Goal: Task Accomplishment & Management: Manage account settings

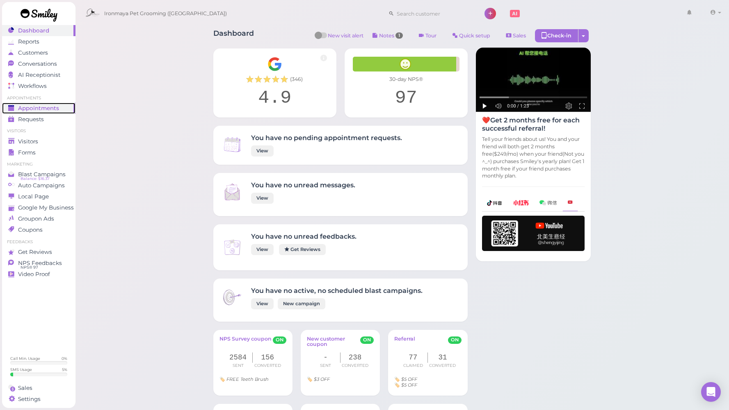
click at [52, 110] on span "Appointments" at bounding box center [38, 108] width 41 height 7
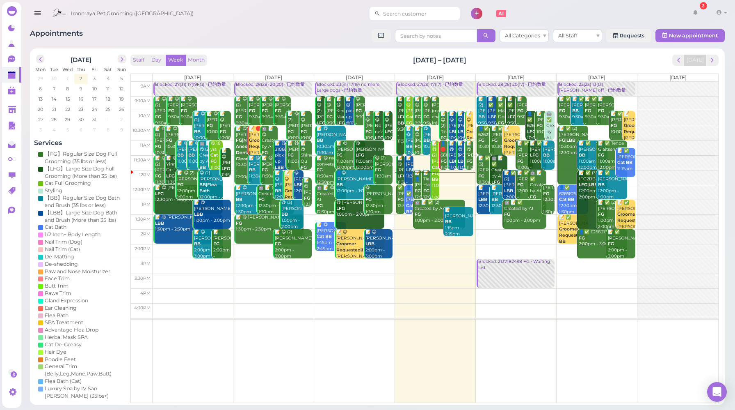
click at [409, 12] on input at bounding box center [420, 13] width 80 height 13
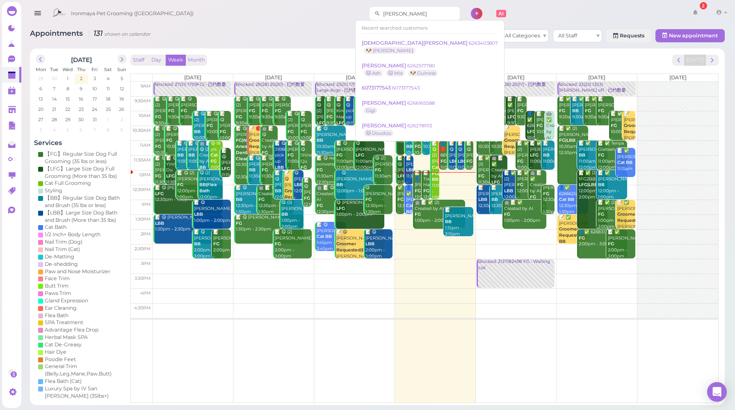
click at [383, 15] on input "[PERSON_NAME]" at bounding box center [420, 13] width 80 height 13
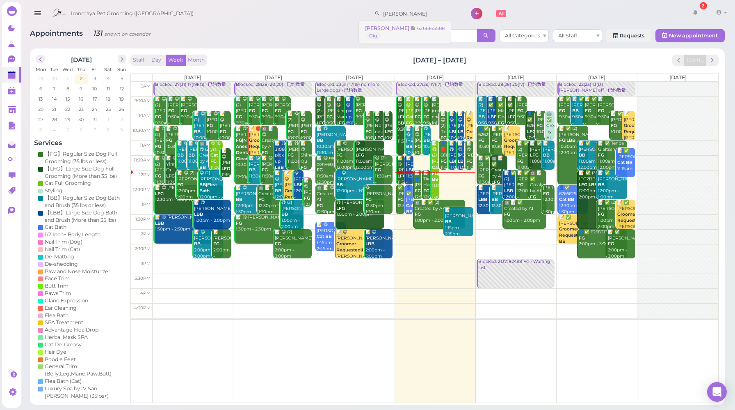
type input "[PERSON_NAME]"
click at [395, 36] on link "[PERSON_NAME] 6266165588 Gigi" at bounding box center [405, 32] width 92 height 23
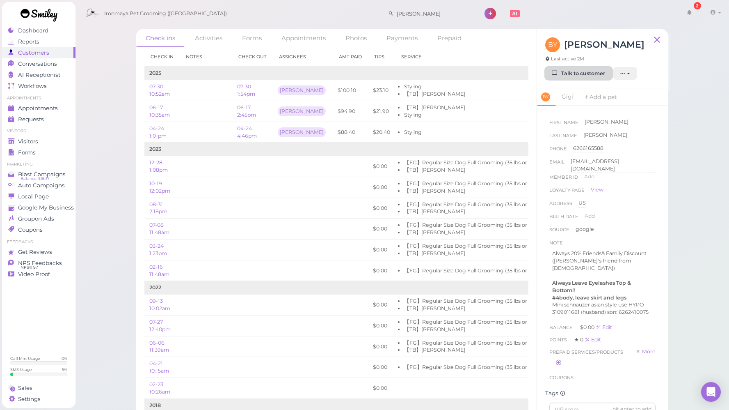
click at [595, 73] on link "Talk to customer" at bounding box center [578, 73] width 67 height 13
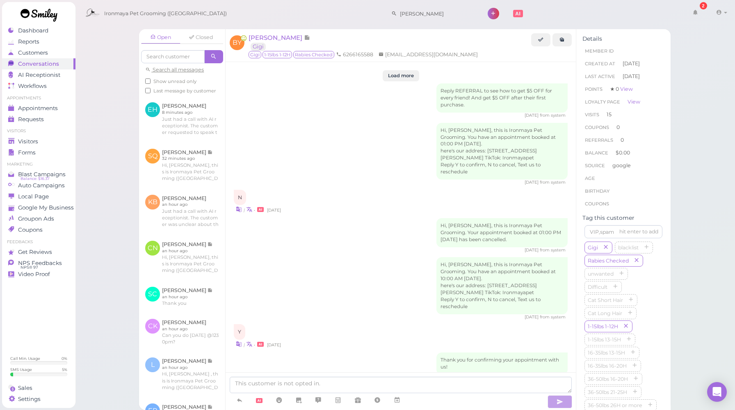
scroll to position [1245, 0]
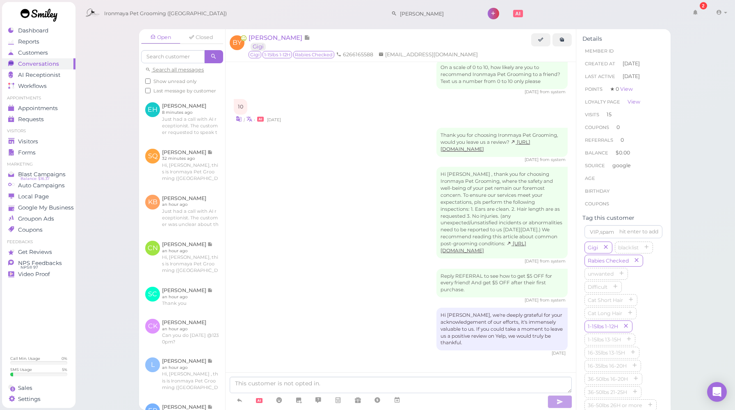
click at [326, 179] on div "Hi [PERSON_NAME] , thank you for choosing Ironmaya Pet Grooming, where the safe…" at bounding box center [401, 216] width 334 height 98
click at [322, 223] on div "Hi [PERSON_NAME] , thank you for choosing Ironmaya Pet Grooming, where the safe…" at bounding box center [401, 216] width 334 height 98
click at [318, 384] on textarea at bounding box center [401, 384] width 342 height 16
click at [351, 385] on textarea at bounding box center [401, 384] width 342 height 16
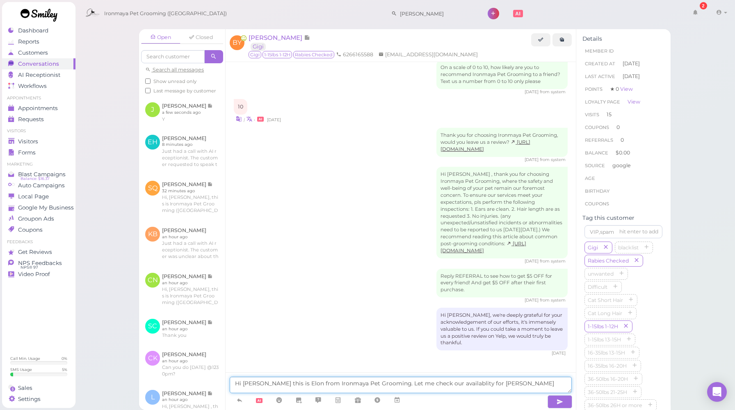
click at [453, 384] on textarea "Hi [PERSON_NAME] this is Elon from Ironmaya Pet Grooming. Let me check our avai…" at bounding box center [401, 384] width 342 height 16
type textarea "Hi [PERSON_NAME] this is Elon from Ironmaya Pet Grooming. Let me check our avai…"
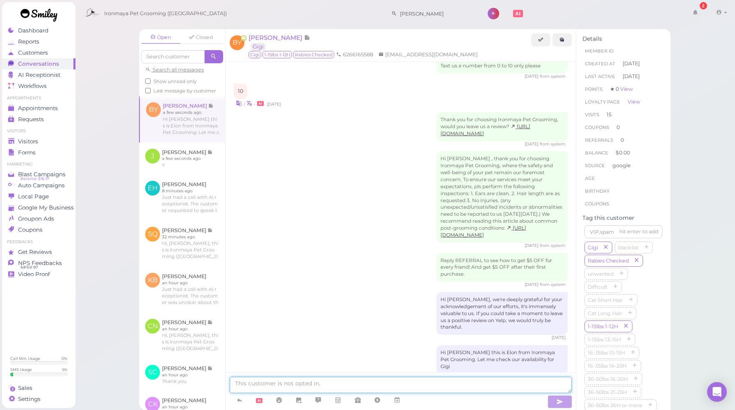
scroll to position [1271, 0]
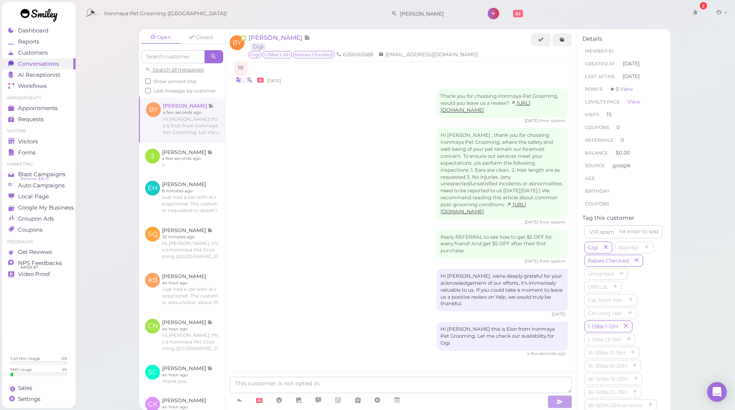
click at [379, 311] on div "Hi [PERSON_NAME], we're deeply grateful for your acknowledgement of our efforts…" at bounding box center [401, 292] width 334 height 49
click at [399, 404] on icon at bounding box center [397, 400] width 7 height 8
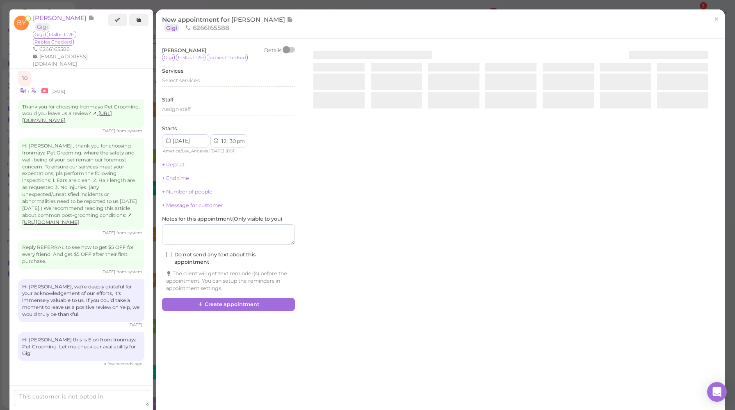
scroll to position [1306, 0]
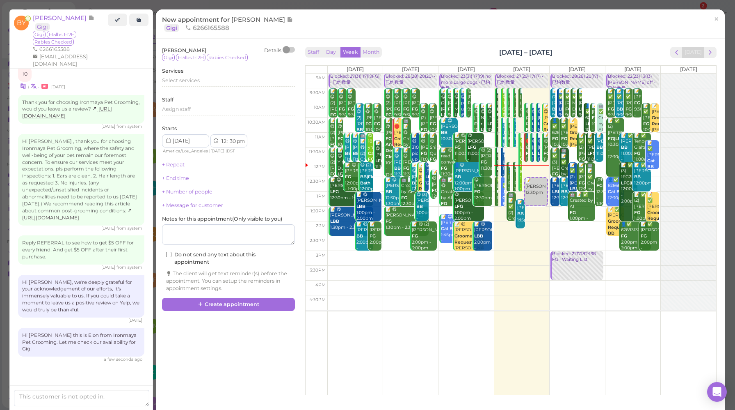
click at [307, 15] on div "New appointment for [PERSON_NAME] Gigi 6266165588 ×" at bounding box center [440, 23] width 569 height 29
click at [329, 50] on button "Day" at bounding box center [331, 52] width 20 height 11
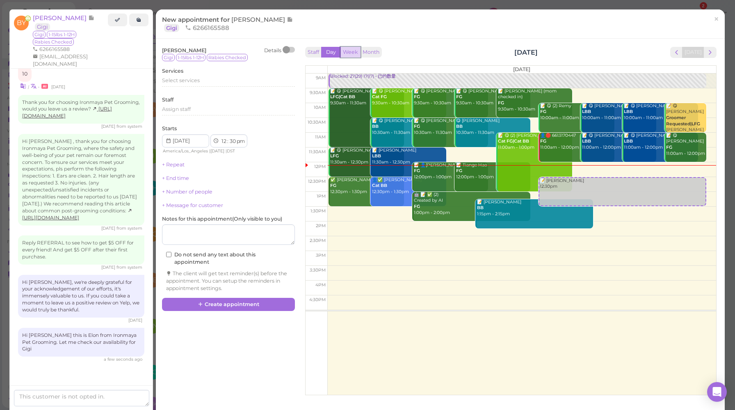
click at [348, 52] on button "Week" at bounding box center [351, 52] width 20 height 11
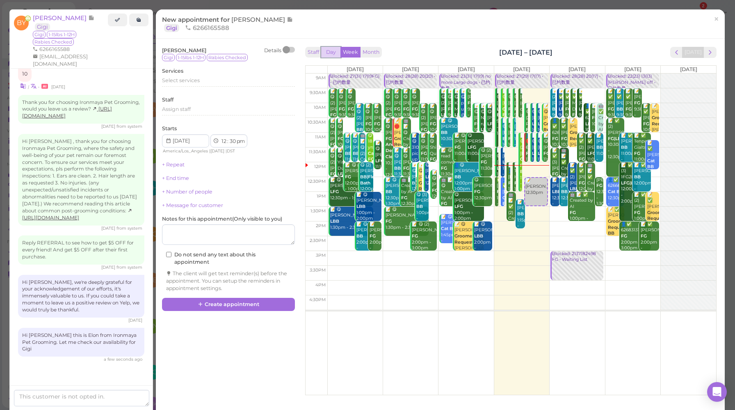
click at [326, 53] on button "Day" at bounding box center [331, 52] width 20 height 11
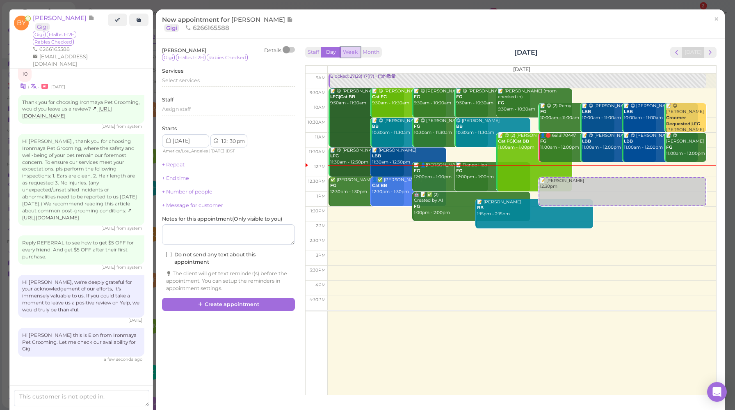
click at [345, 53] on button "Week" at bounding box center [351, 52] width 20 height 11
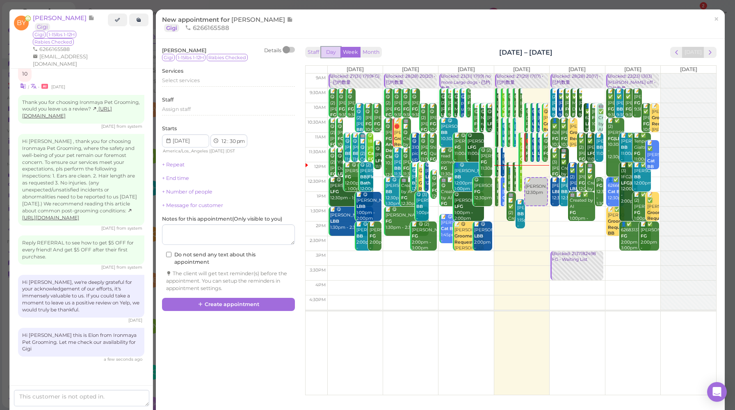
click at [330, 52] on button "Day" at bounding box center [331, 52] width 20 height 11
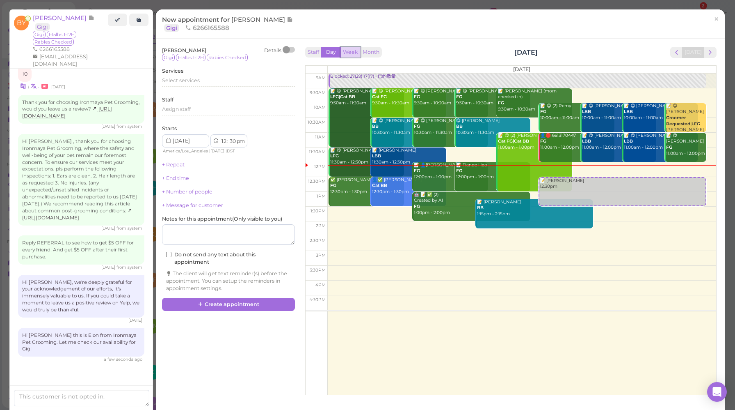
click at [344, 54] on button "Week" at bounding box center [351, 52] width 20 height 11
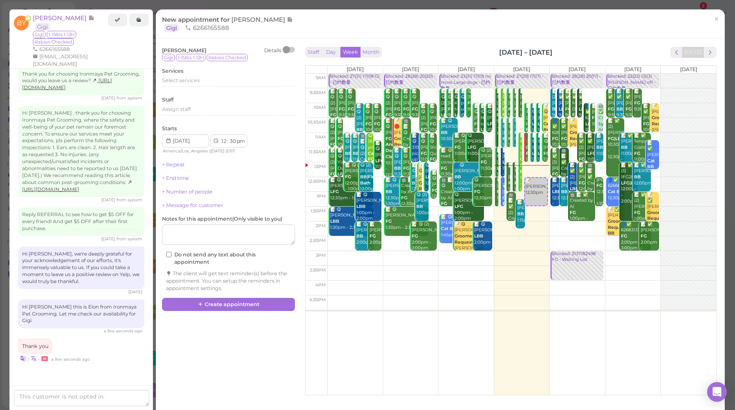
scroll to position [1362, 0]
click at [714, 23] on link "×" at bounding box center [716, 19] width 15 height 19
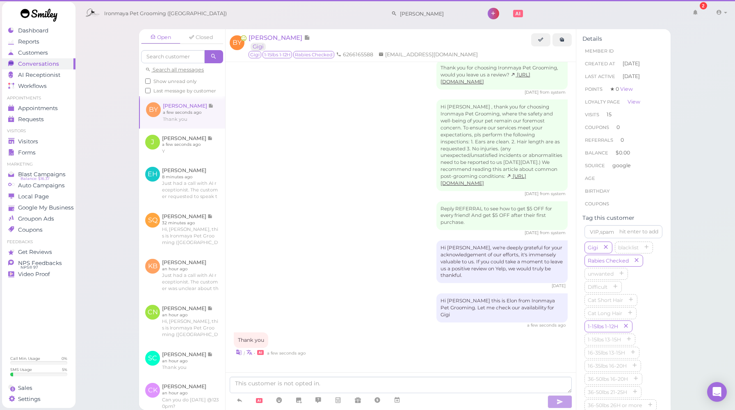
scroll to position [1305, 0]
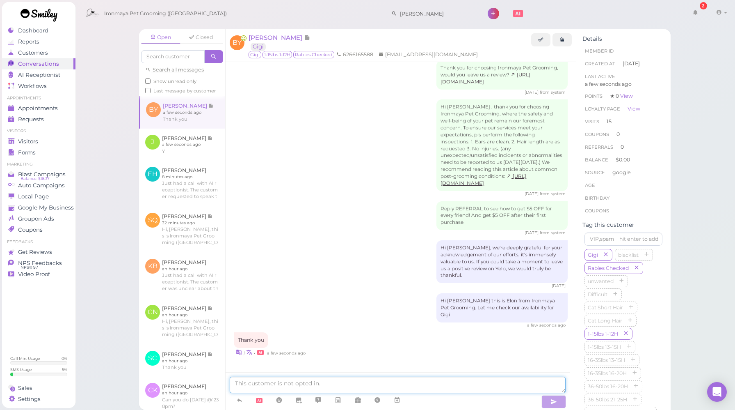
click at [384, 385] on textarea at bounding box center [398, 384] width 336 height 16
type textarea "The soonest day available is [DATE]. Does that work?"
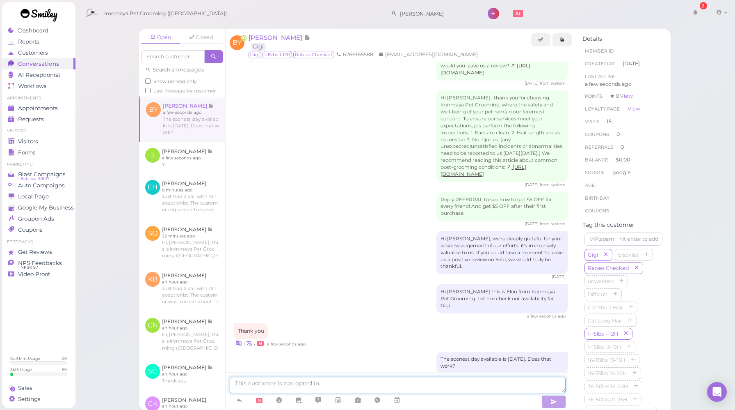
scroll to position [1332, 0]
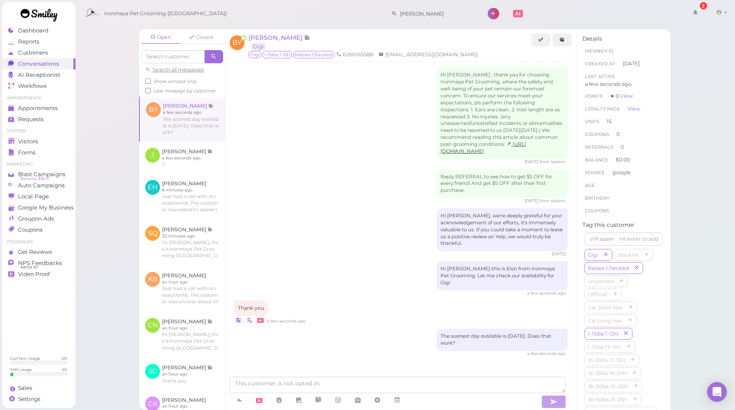
click at [299, 257] on div "Hi [PERSON_NAME], we're deeply grateful for your acknowledgement of our efforts…" at bounding box center [401, 232] width 334 height 49
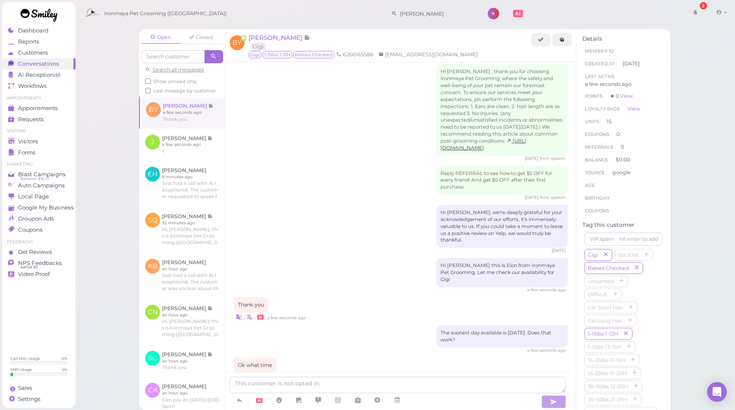
scroll to position [1395, 0]
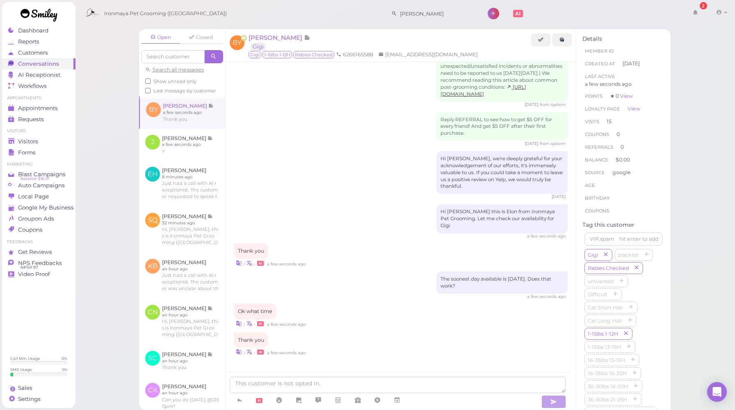
click at [349, 318] on div "Ok what time | • a few seconds ago" at bounding box center [401, 315] width 334 height 24
click at [396, 398] on icon at bounding box center [397, 400] width 7 height 8
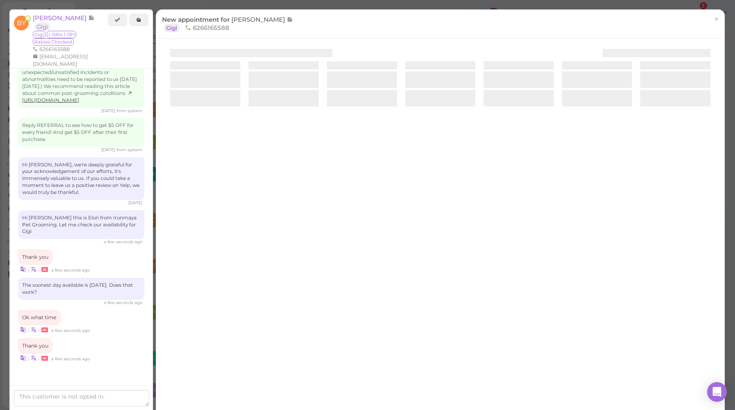
scroll to position [1429, 0]
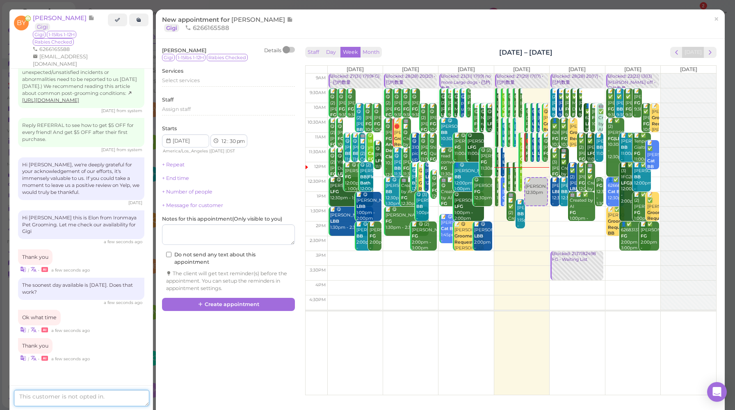
click at [96, 395] on textarea at bounding box center [81, 397] width 135 height 16
type textarea "How about 9:30am"
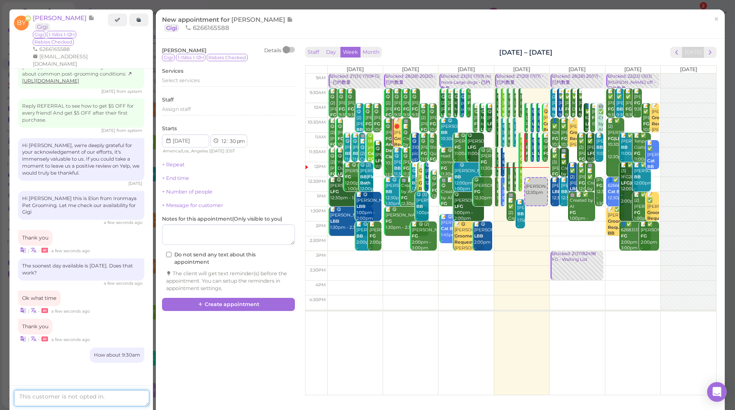
scroll to position [1471, 0]
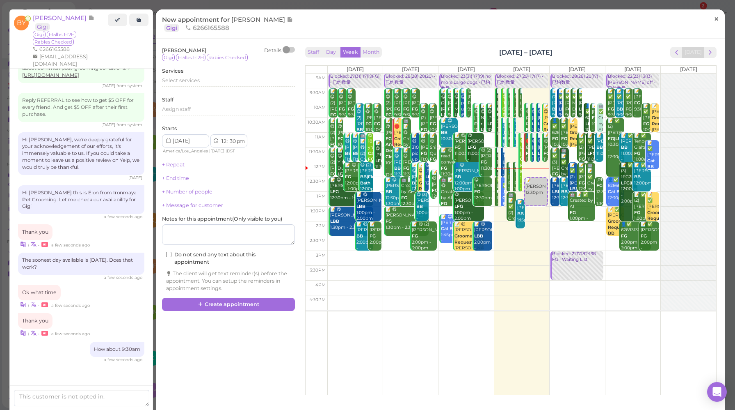
click at [714, 18] on span "×" at bounding box center [716, 18] width 5 height 11
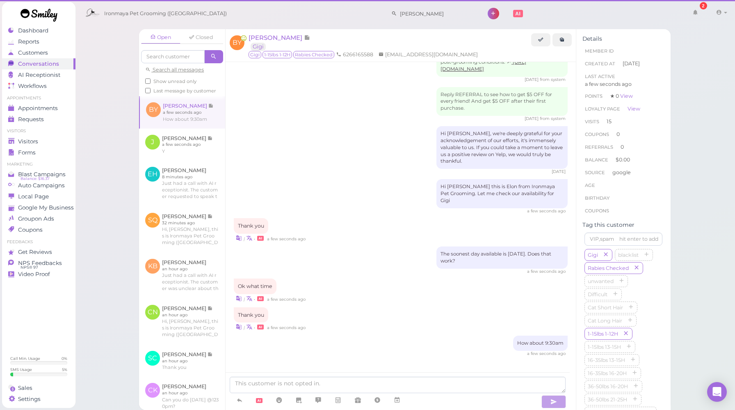
scroll to position [1420, 0]
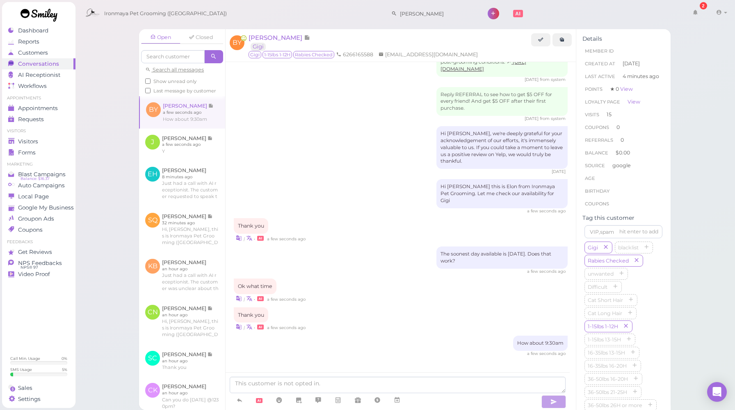
click at [345, 238] on div "| • a few seconds ago" at bounding box center [401, 237] width 334 height 9
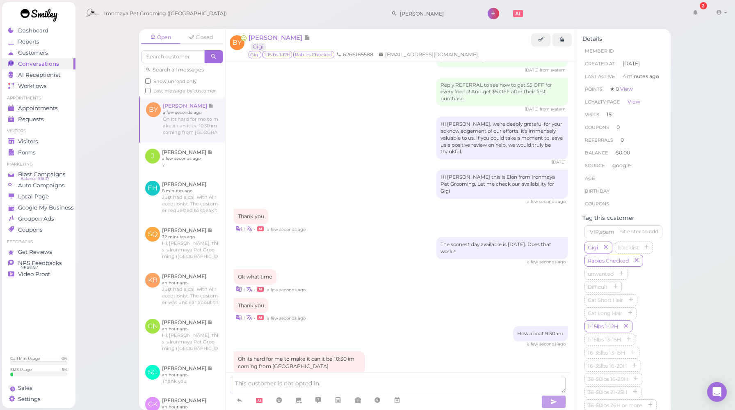
scroll to position [1456, 0]
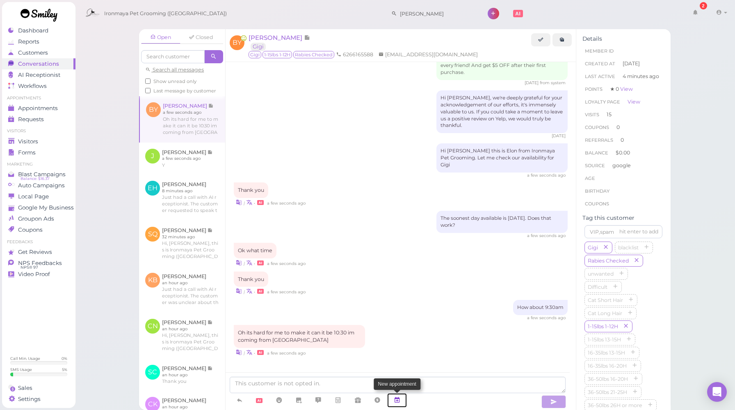
click at [401, 402] on icon at bounding box center [397, 400] width 7 height 8
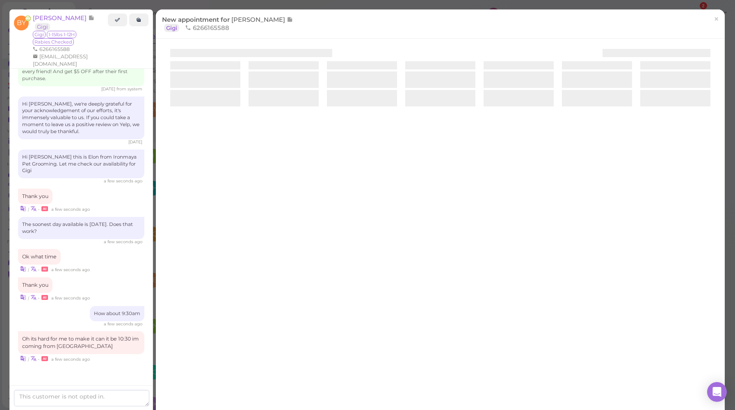
scroll to position [1505, 0]
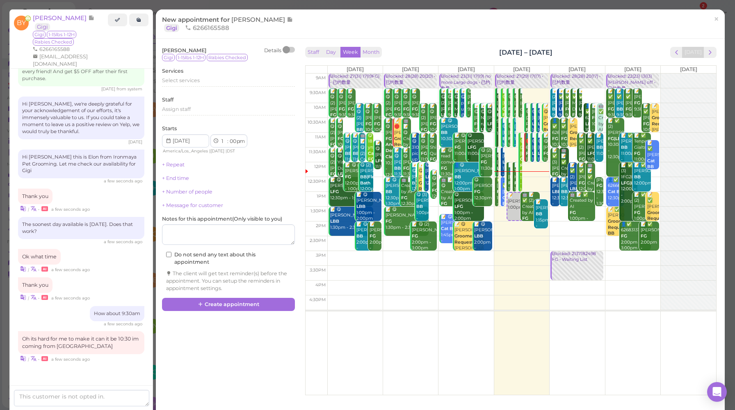
click at [626, 120] on td at bounding box center [521, 125] width 389 height 15
type input "[DATE]"
select select "10"
select select "30"
select select "am"
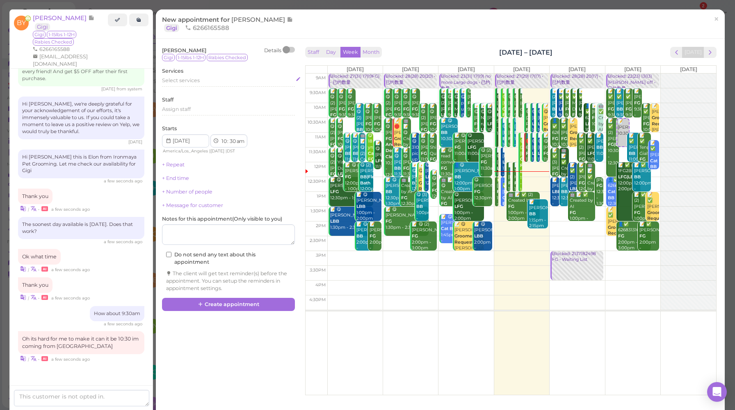
click at [190, 79] on span "Select services" at bounding box center [181, 80] width 38 height 6
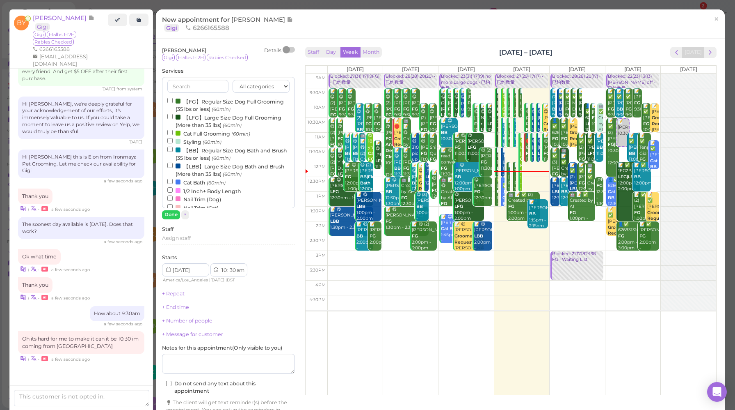
click at [213, 105] on label "【FG】Regular Size Dog Full Grooming (35 lbs or less) (60min)" at bounding box center [228, 105] width 122 height 16
click at [173, 103] on input "【FG】Regular Size Dog Full Grooming (35 lbs or less) (60min)" at bounding box center [169, 100] width 5 height 5
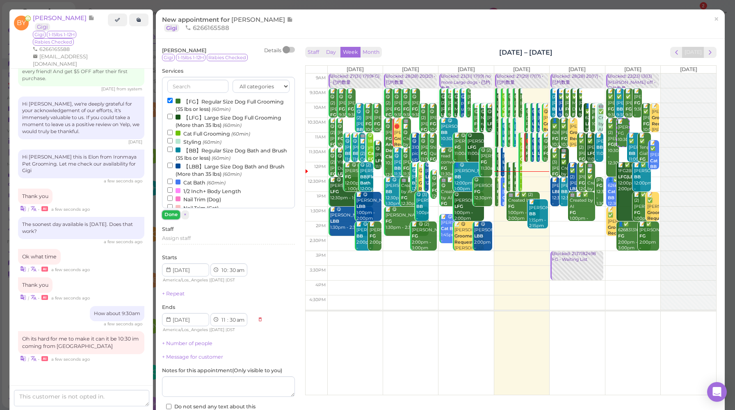
click at [173, 215] on button "Done" at bounding box center [171, 214] width 18 height 9
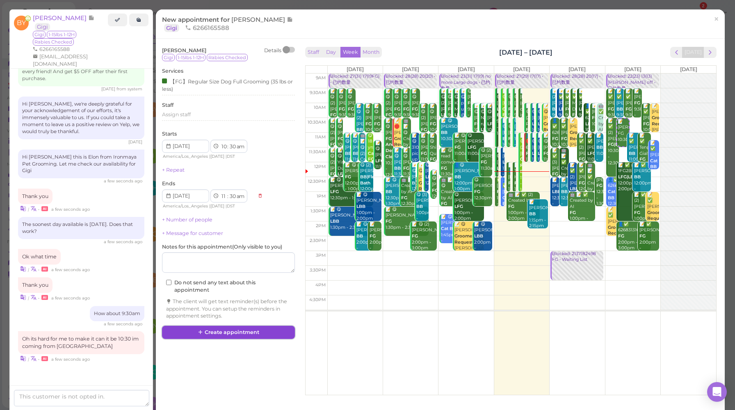
click at [229, 336] on button "Create appointment" at bounding box center [228, 331] width 133 height 13
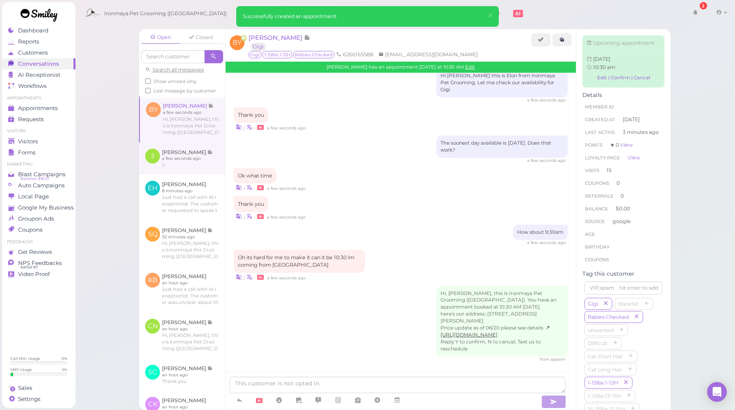
scroll to position [1541, 0]
click at [31, 108] on span "Appointments" at bounding box center [38, 108] width 41 height 7
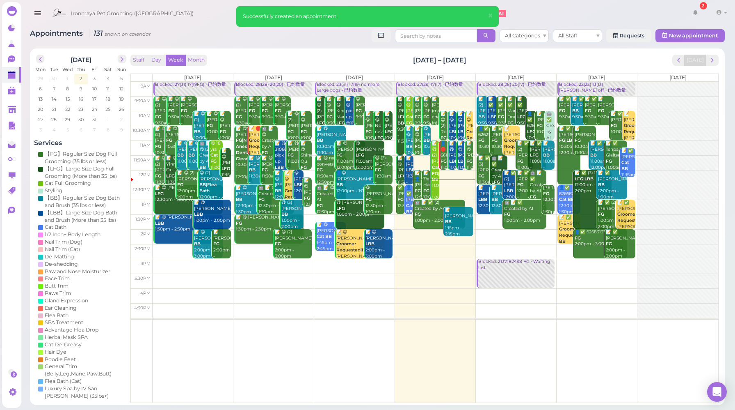
click at [588, 85] on div "Blocked: 22(23) 13(13)[PERSON_NAME] off • 已约数量" at bounding box center [597, 88] width 76 height 12
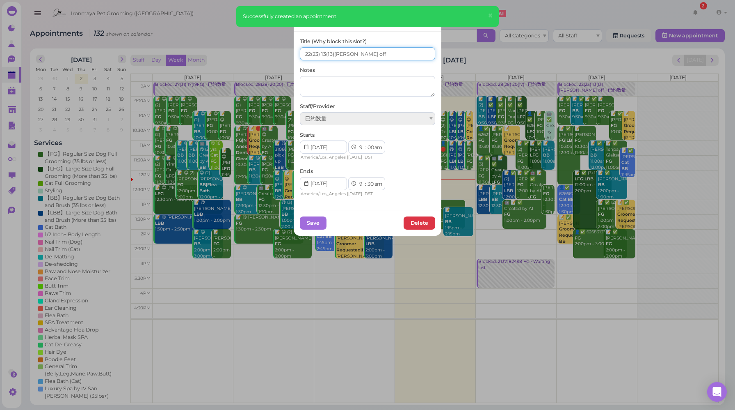
click at [323, 54] on input "22(23) 13(13)[PERSON_NAME] off" at bounding box center [367, 53] width 135 height 13
click at [307, 54] on input "22(23) 14(13)[PERSON_NAME] off" at bounding box center [367, 53] width 135 height 13
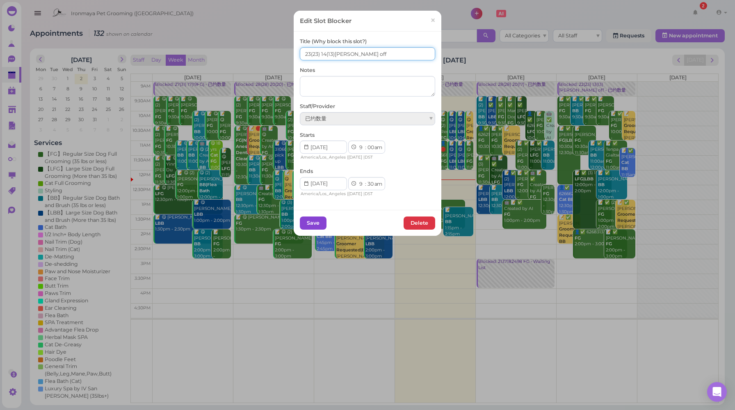
type input "23(23) 14(13)[PERSON_NAME] off"
click at [314, 225] on button "Save" at bounding box center [313, 222] width 27 height 13
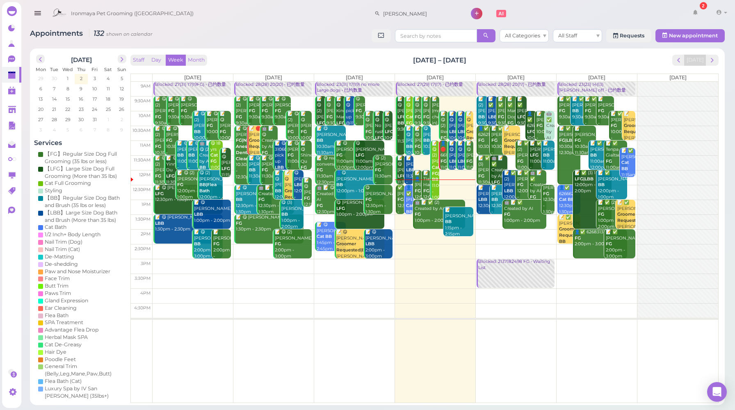
click at [566, 66] on div "Staff Day Week Month [DATE] – [DATE] [DATE]" at bounding box center [424, 60] width 588 height 11
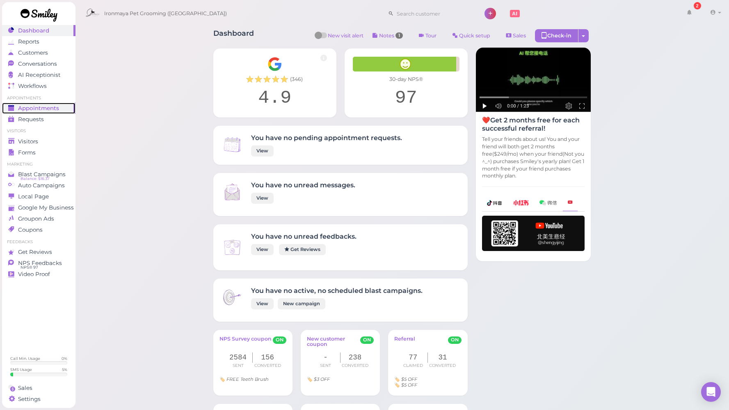
click at [51, 113] on link "Appointments" at bounding box center [38, 108] width 73 height 11
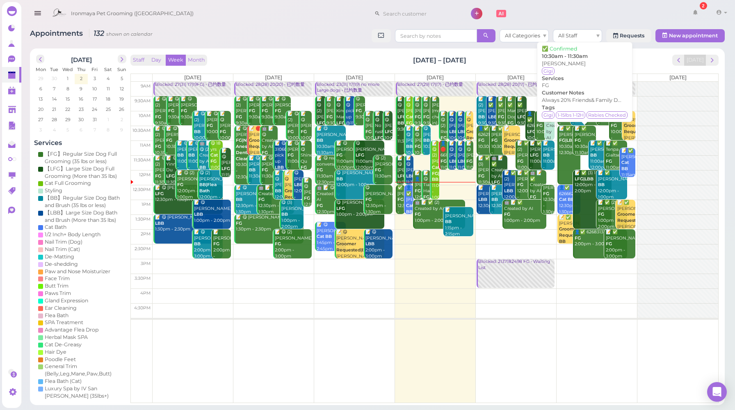
click at [581, 135] on div "📝 ✅ Brenda Yuan FG 10:30am - 11:30am" at bounding box center [585, 141] width 22 height 30
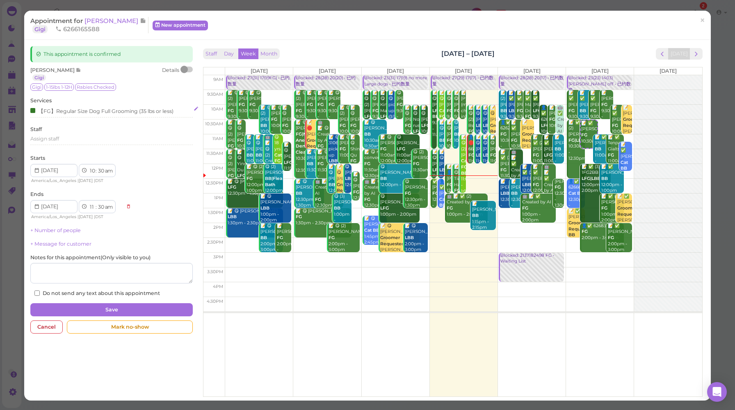
click at [73, 109] on div "【FG】Regular Size Dog Full Grooming (35 lbs or less)" at bounding box center [101, 110] width 143 height 9
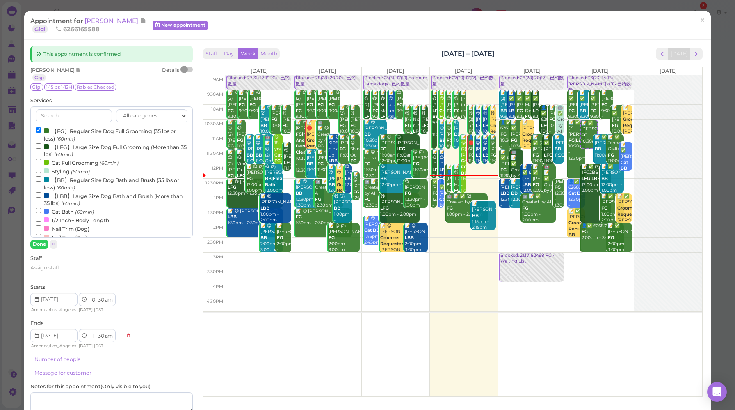
click at [69, 131] on label "【FG】Regular Size Dog Full Grooming (35 lbs or less) (60min)" at bounding box center [112, 134] width 152 height 16
click at [41, 131] on input "【FG】Regular Size Dog Full Grooming (35 lbs or less) (60min)" at bounding box center [38, 129] width 5 height 5
click at [72, 115] on input "text" at bounding box center [74, 115] width 76 height 13
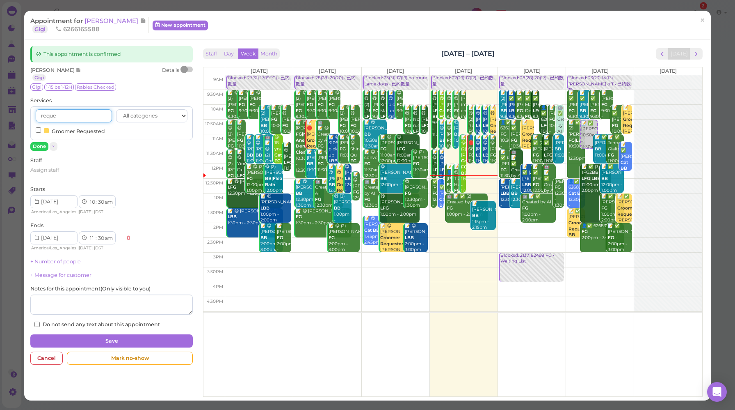
type input "reque"
click at [81, 132] on label "Groomer Requested" at bounding box center [70, 130] width 69 height 9
click at [41, 132] on input "Groomer Requested" at bounding box center [38, 129] width 5 height 5
click at [36, 147] on button "Done" at bounding box center [39, 146] width 18 height 9
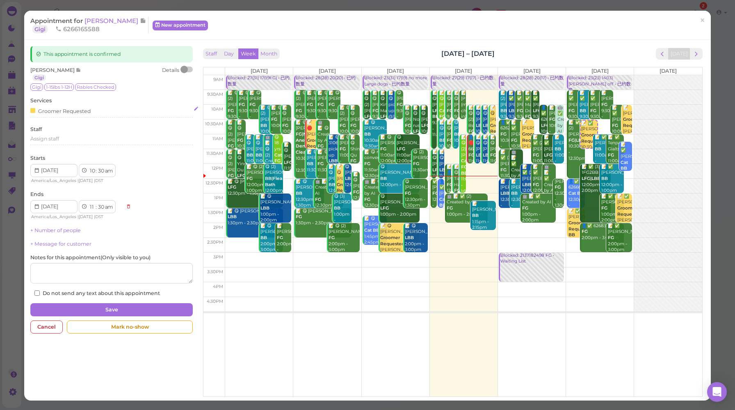
click at [69, 112] on div "Groomer Requested" at bounding box center [60, 110] width 60 height 9
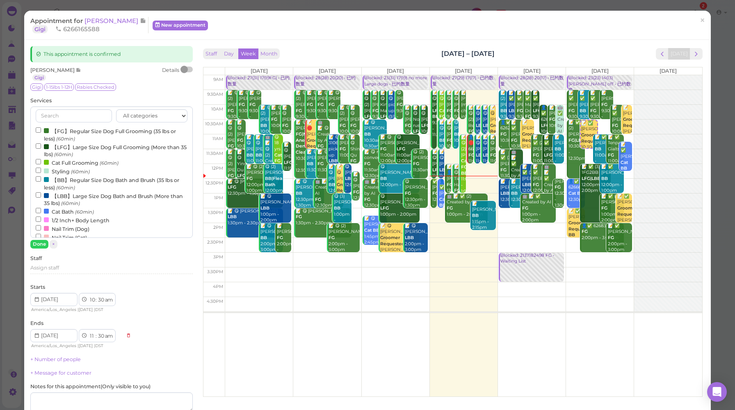
click at [55, 131] on label "【FG】Regular Size Dog Full Grooming (35 lbs or less) (60min)" at bounding box center [112, 134] width 152 height 16
click at [41, 131] on input "【FG】Regular Size Dog Full Grooming (35 lbs or less) (60min)" at bounding box center [38, 129] width 5 height 5
click at [46, 245] on button "Done" at bounding box center [39, 244] width 18 height 9
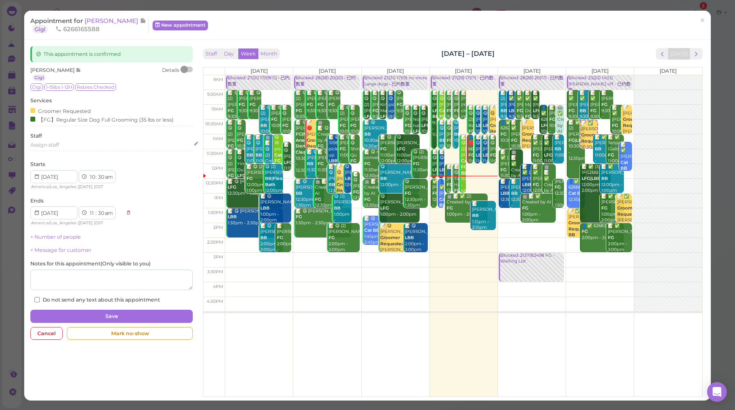
click at [54, 146] on span "Assign staff" at bounding box center [44, 145] width 29 height 6
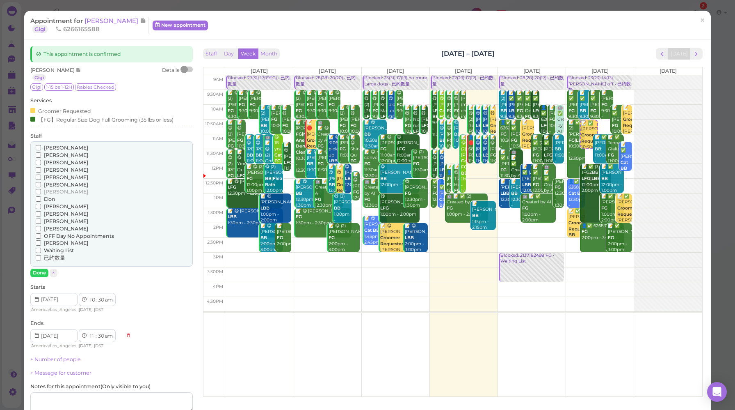
click at [53, 149] on span "[PERSON_NAME]" at bounding box center [66, 147] width 44 height 6
click at [41, 149] on input "[PERSON_NAME]" at bounding box center [38, 147] width 5 height 5
click at [40, 273] on button "Done" at bounding box center [39, 272] width 18 height 9
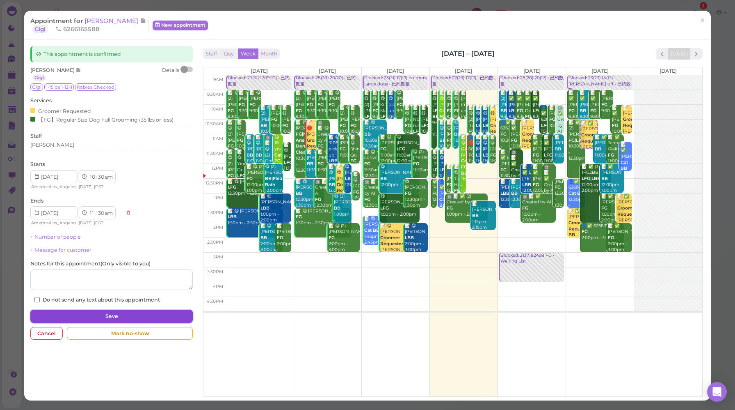
click at [103, 314] on button "Save" at bounding box center [111, 315] width 162 height 13
